Goal: Transaction & Acquisition: Purchase product/service

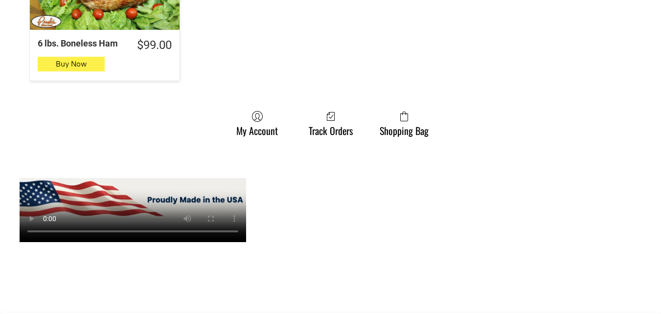
scroll to position [1126, 0]
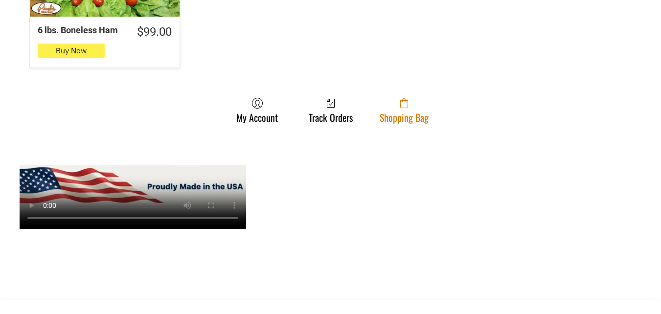
click at [408, 110] on link "Shopping Bag" at bounding box center [404, 110] width 59 height 26
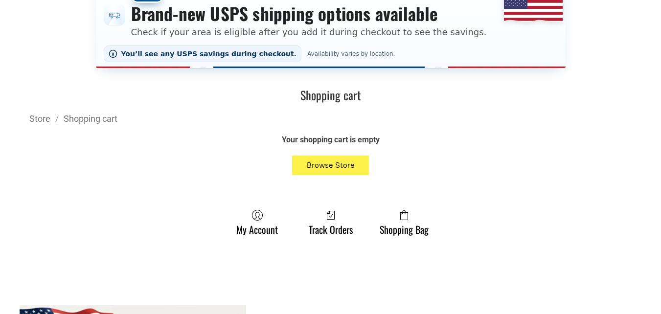
scroll to position [196, 0]
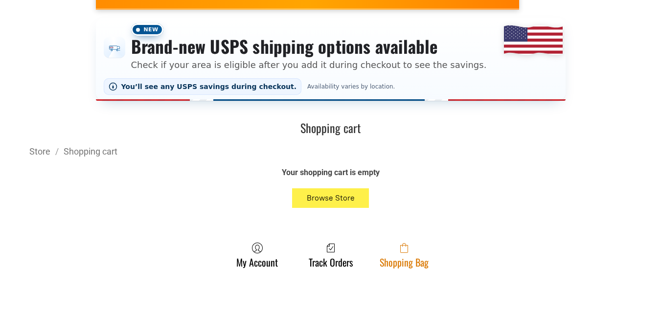
click at [424, 252] on span at bounding box center [404, 248] width 49 height 12
click at [429, 260] on link "Shopping Bag" at bounding box center [404, 255] width 59 height 26
click at [417, 254] on span at bounding box center [404, 248] width 49 height 12
